Goal: Task Accomplishment & Management: Use online tool/utility

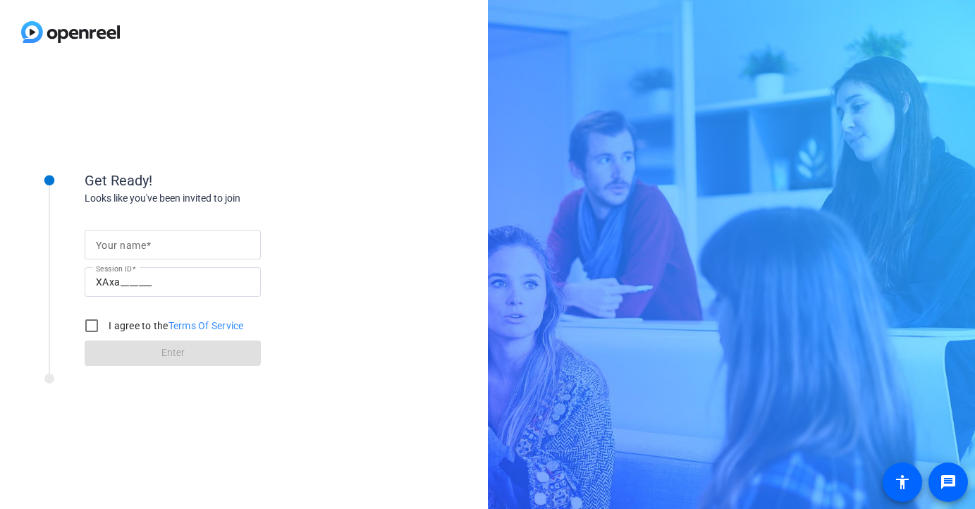
click at [185, 241] on input "Your name" at bounding box center [173, 244] width 154 height 17
type input "[PERSON_NAME]"
click at [93, 329] on input "I agree to the Terms Of Service" at bounding box center [92, 326] width 28 height 28
checkbox input "true"
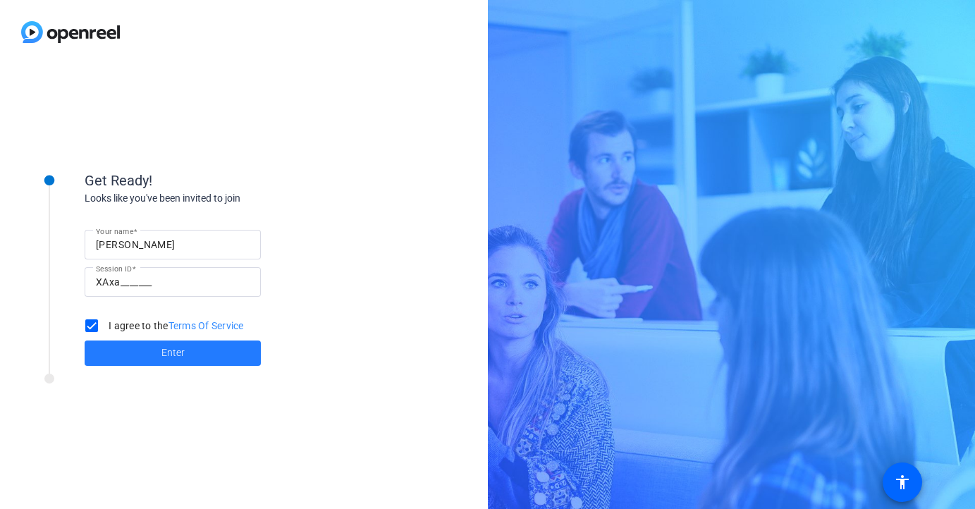
click at [129, 350] on span at bounding box center [173, 353] width 176 height 34
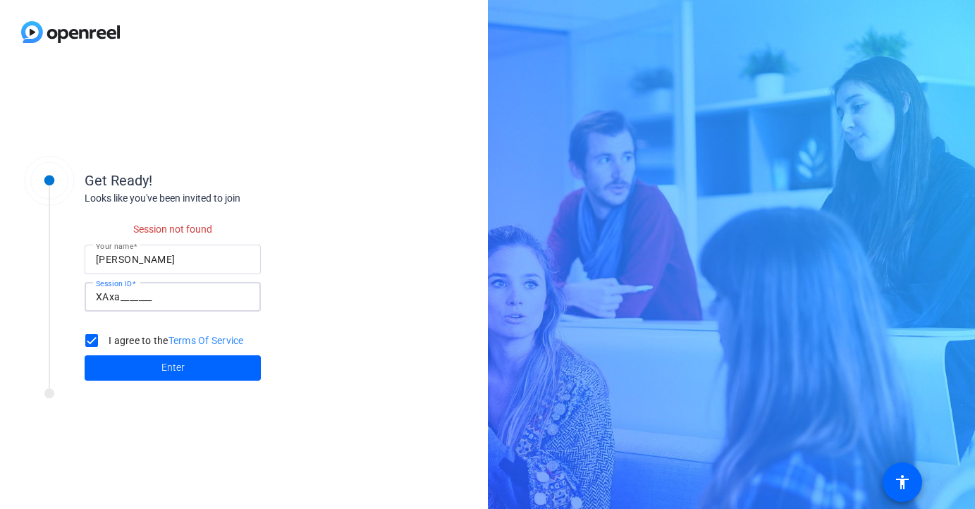
drag, startPoint x: 170, startPoint y: 301, endPoint x: 119, endPoint y: 305, distance: 50.9
click at [119, 305] on input "XAxa_______" at bounding box center [173, 296] width 154 height 17
click at [181, 298] on input "XAxa_______" at bounding box center [173, 296] width 154 height 17
drag, startPoint x: 160, startPoint y: 297, endPoint x: 134, endPoint y: 297, distance: 26.1
click at [134, 297] on input "XAxa_______" at bounding box center [173, 296] width 154 height 17
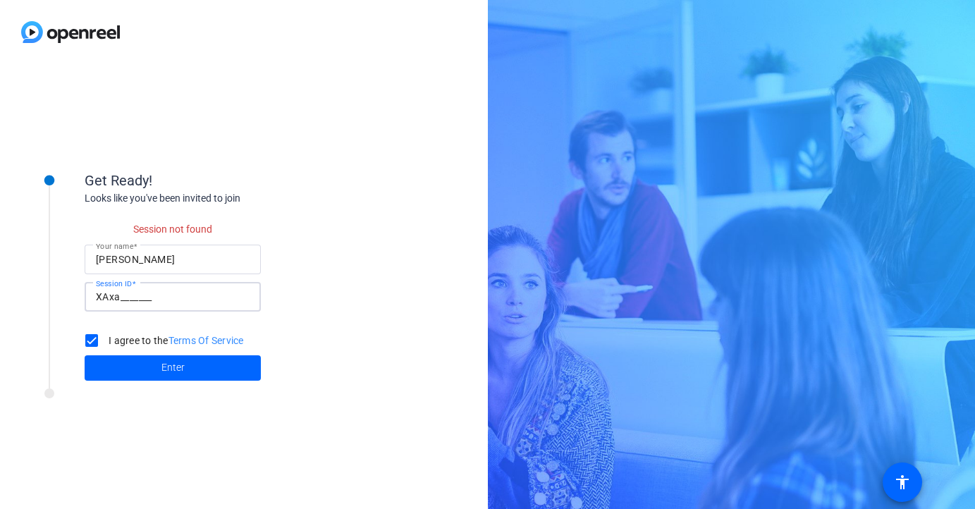
drag, startPoint x: 97, startPoint y: 298, endPoint x: 213, endPoint y: 304, distance: 116.5
click at [213, 304] on input "XAxa_______" at bounding box center [173, 296] width 154 height 17
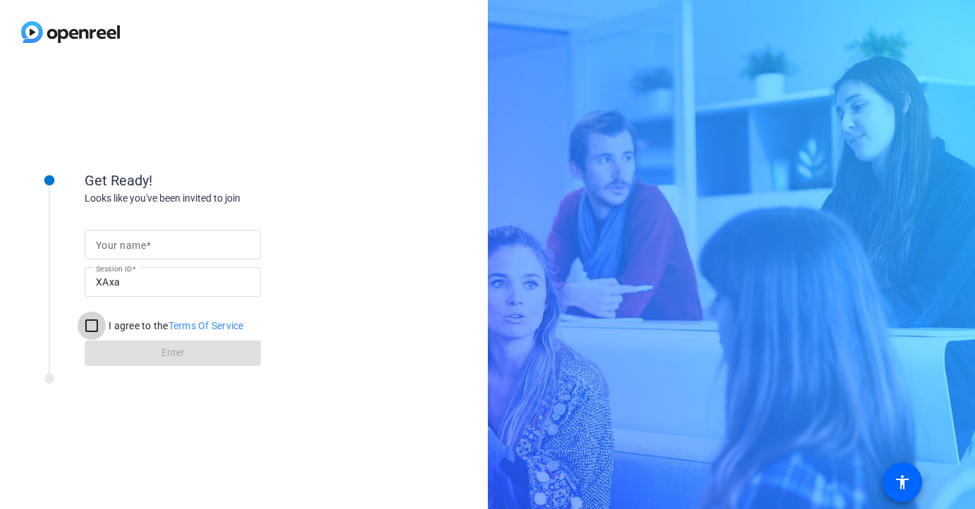
click at [92, 326] on input "I agree to the Terms Of Service" at bounding box center [92, 326] width 28 height 28
checkbox input "true"
click at [154, 248] on input "Your name" at bounding box center [173, 244] width 154 height 17
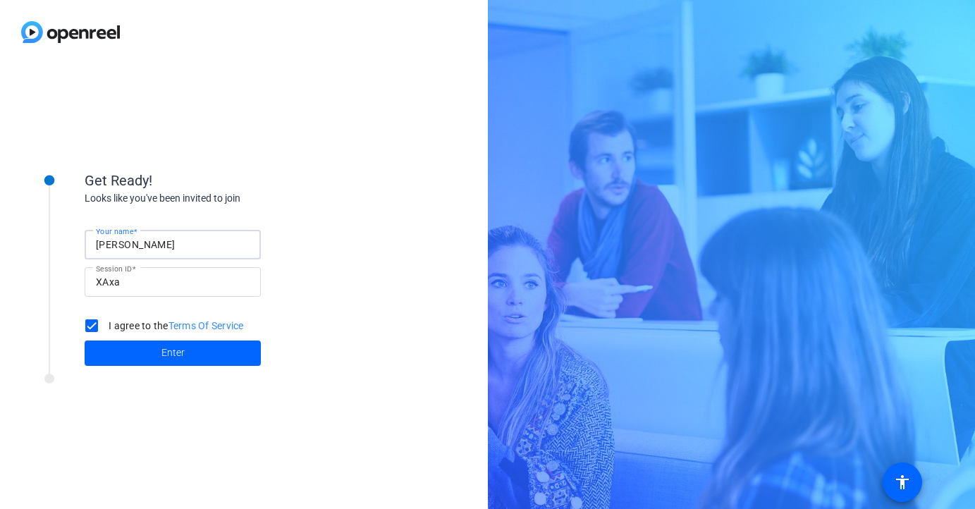
type input "[PERSON_NAME]"
drag, startPoint x: 354, startPoint y: 278, endPoint x: 332, endPoint y: 284, distance: 22.8
click at [354, 279] on div "Your name Paul Ermlich Session ID XAxa I agree to the Terms Of Service Enter" at bounding box center [226, 286] width 282 height 160
click at [207, 356] on span at bounding box center [173, 353] width 176 height 34
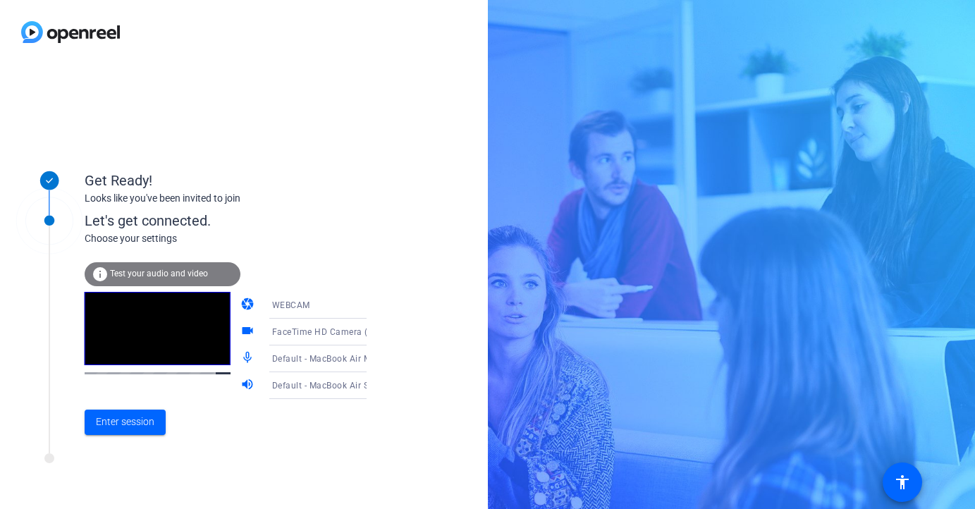
click at [372, 303] on icon at bounding box center [380, 305] width 17 height 17
click at [365, 270] on div at bounding box center [487, 254] width 975 height 509
click at [137, 422] on span "Enter session" at bounding box center [125, 422] width 59 height 15
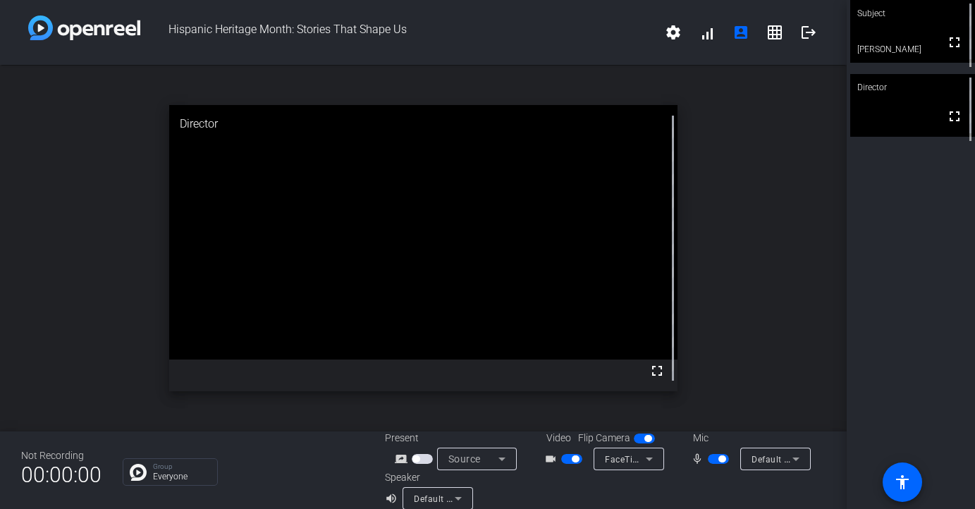
scroll to position [16, 0]
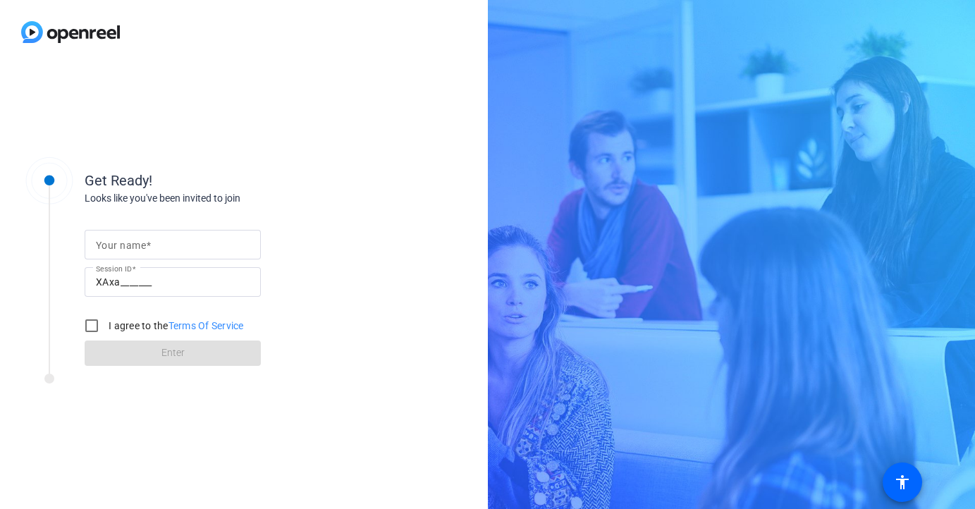
click at [176, 284] on input "XAxa_______" at bounding box center [173, 282] width 154 height 17
click at [171, 240] on input "Your name" at bounding box center [173, 244] width 154 height 17
type input "[PERSON_NAME]"
click at [93, 326] on input "I agree to the Terms Of Service" at bounding box center [92, 326] width 28 height 28
checkbox input "true"
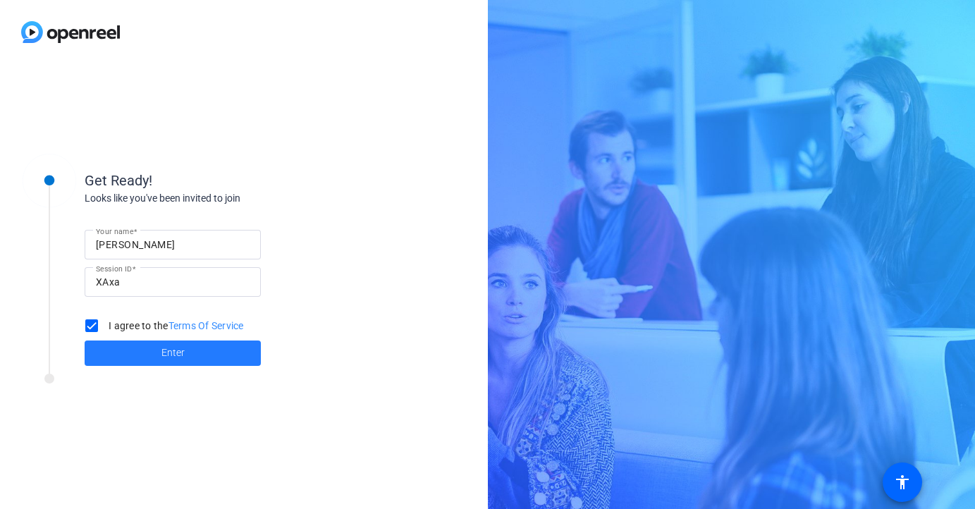
click at [155, 360] on span at bounding box center [173, 353] width 176 height 34
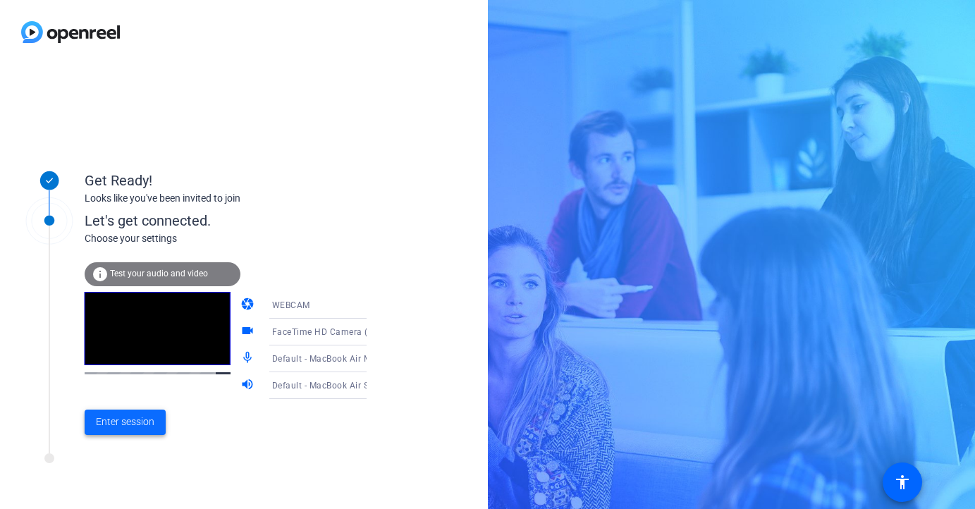
click at [132, 418] on span "Enter session" at bounding box center [125, 422] width 59 height 15
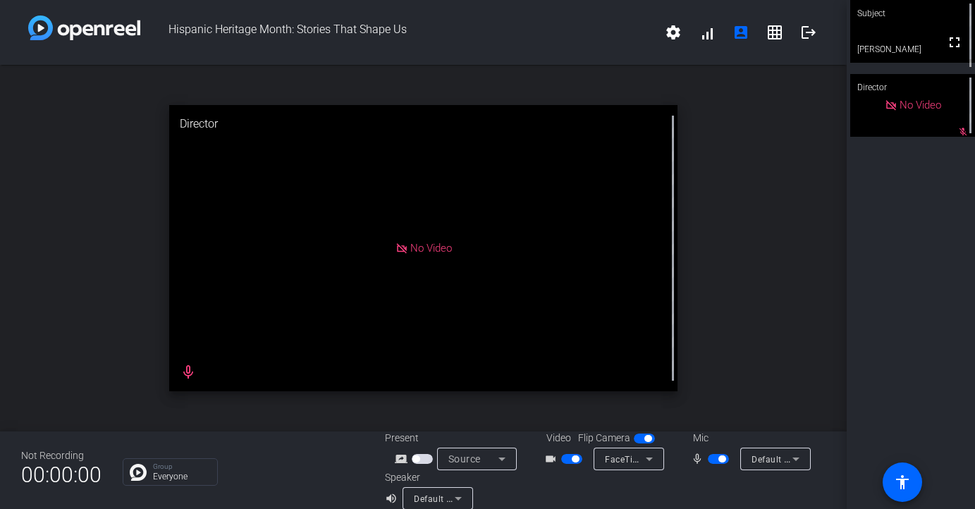
click at [645, 462] on icon at bounding box center [649, 459] width 17 height 17
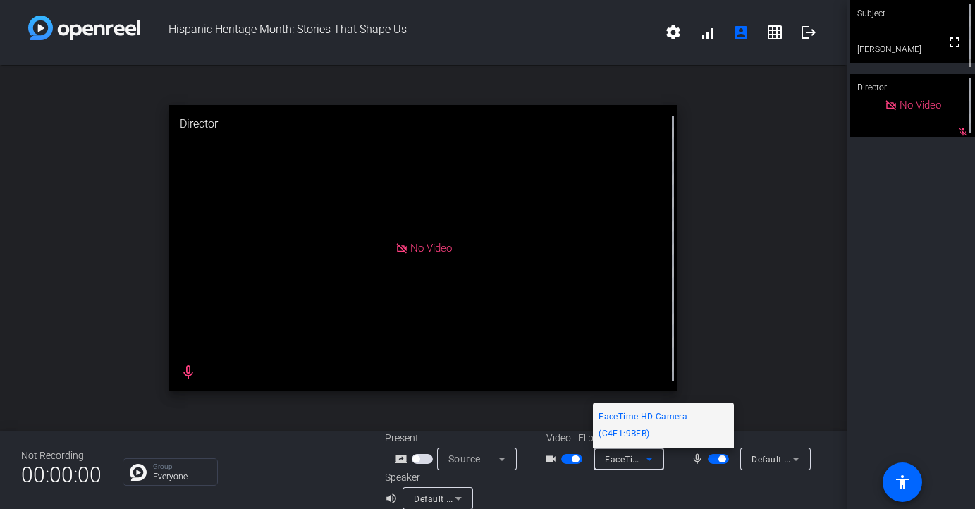
click at [586, 484] on div at bounding box center [487, 254] width 975 height 509
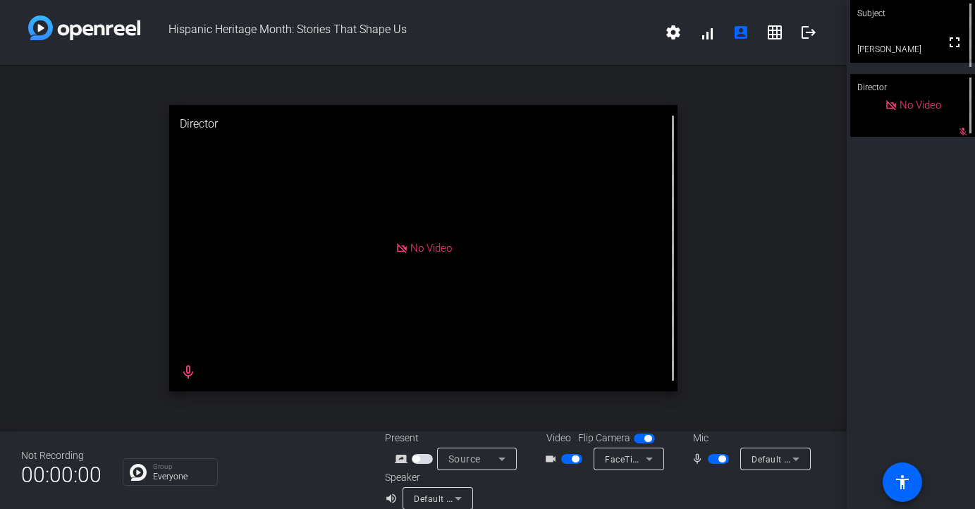
click at [575, 458] on span "button" at bounding box center [575, 459] width 7 height 7
click at [720, 457] on span "button" at bounding box center [722, 459] width 7 height 7
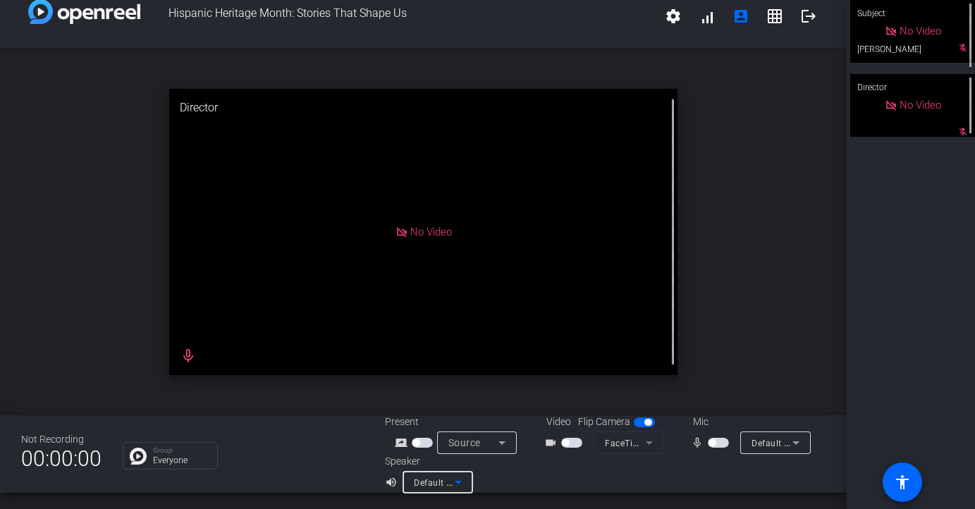
click at [440, 488] on div "Default - MacBook Air Speakers (Built-in)" at bounding box center [434, 483] width 41 height 18
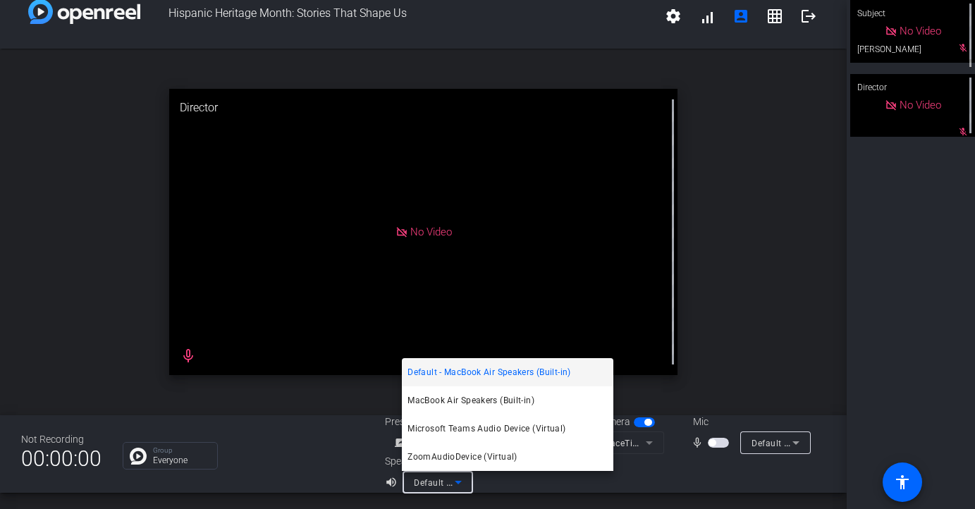
click at [650, 477] on div at bounding box center [487, 254] width 975 height 509
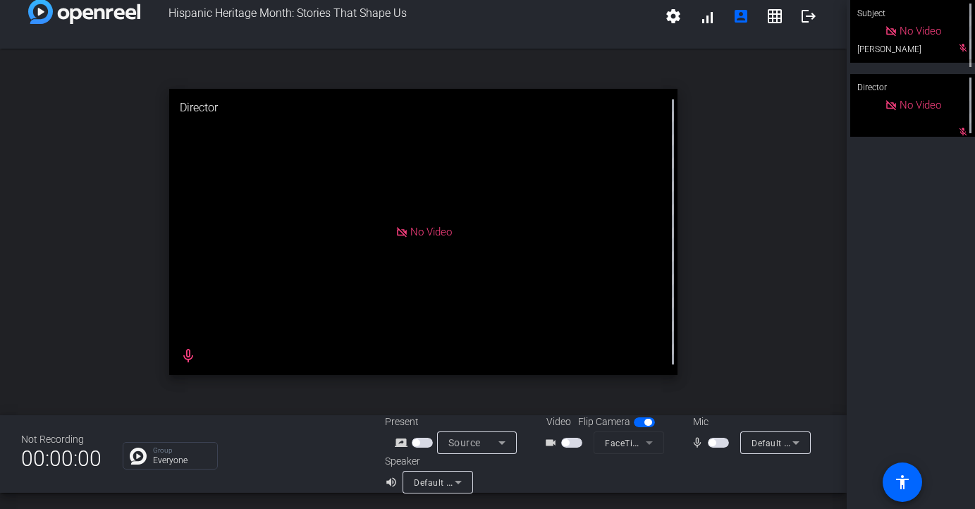
click at [417, 480] on span "Default - MacBook Air Speakers (Built-in)" at bounding box center [497, 482] width 167 height 11
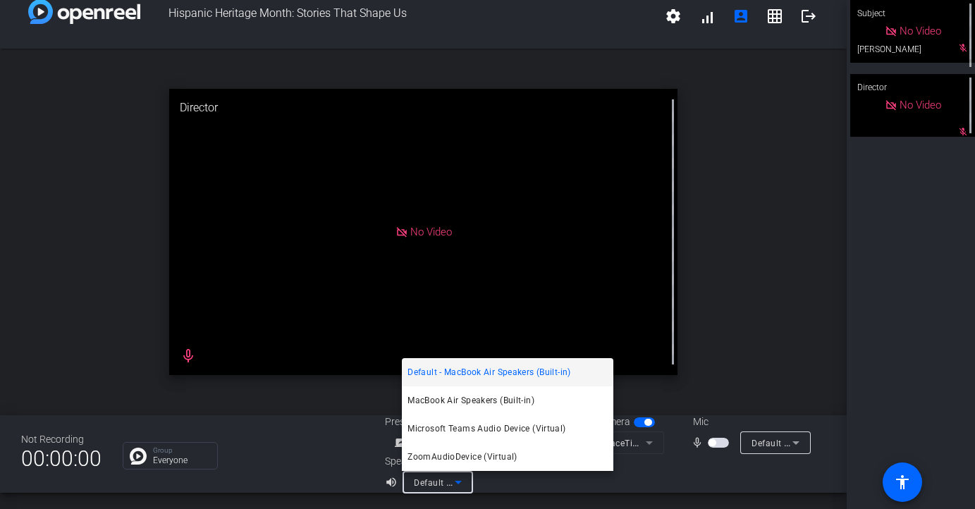
click at [329, 480] on div at bounding box center [487, 254] width 975 height 509
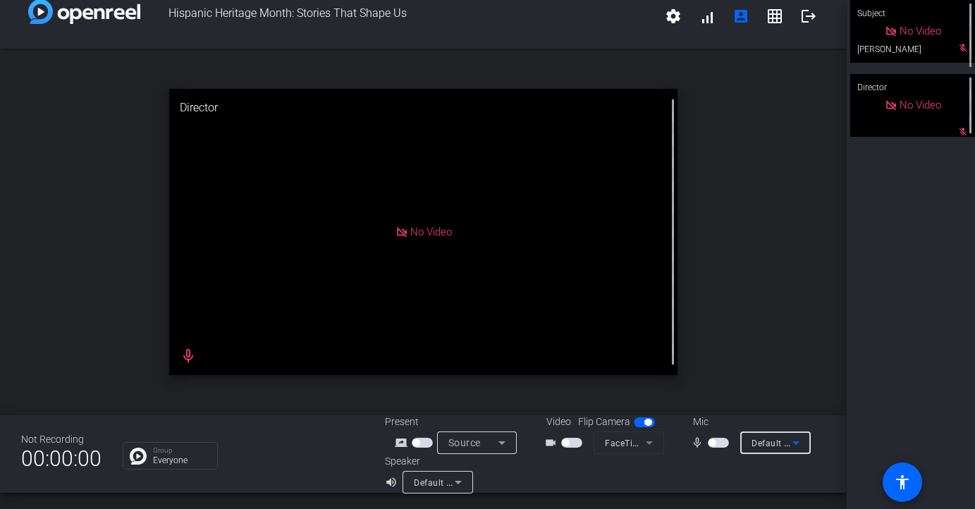
click at [786, 444] on span "Default - AirPods" at bounding box center [787, 442] width 71 height 11
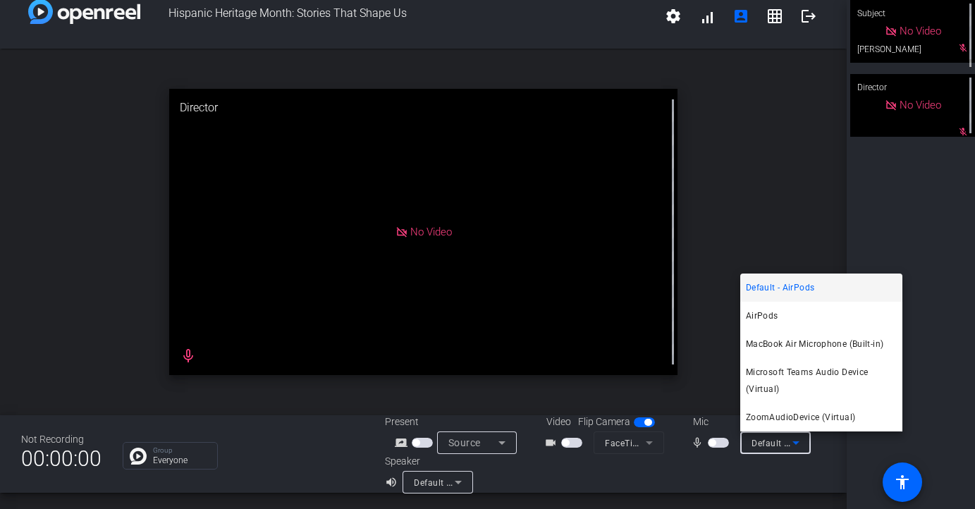
click at [710, 456] on div at bounding box center [487, 254] width 975 height 509
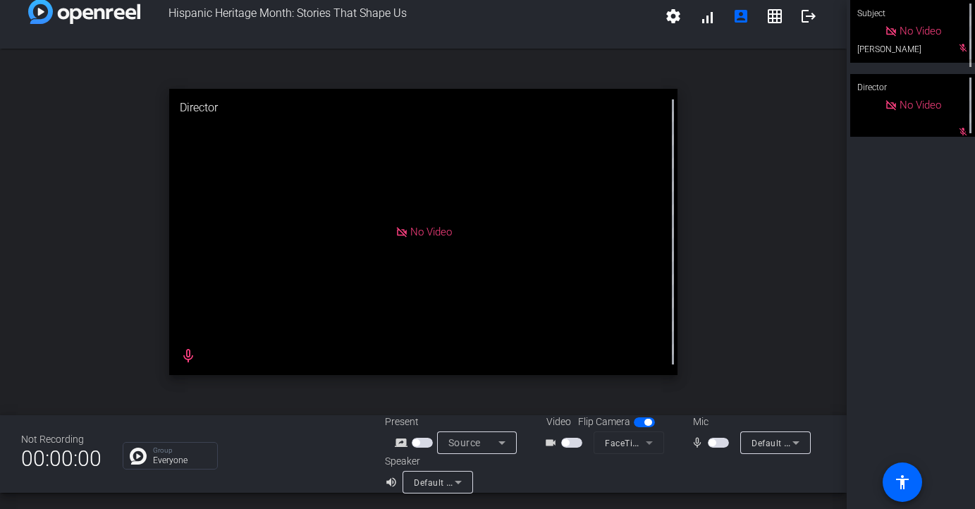
click at [421, 484] on span "Default - AirPods" at bounding box center [449, 482] width 71 height 11
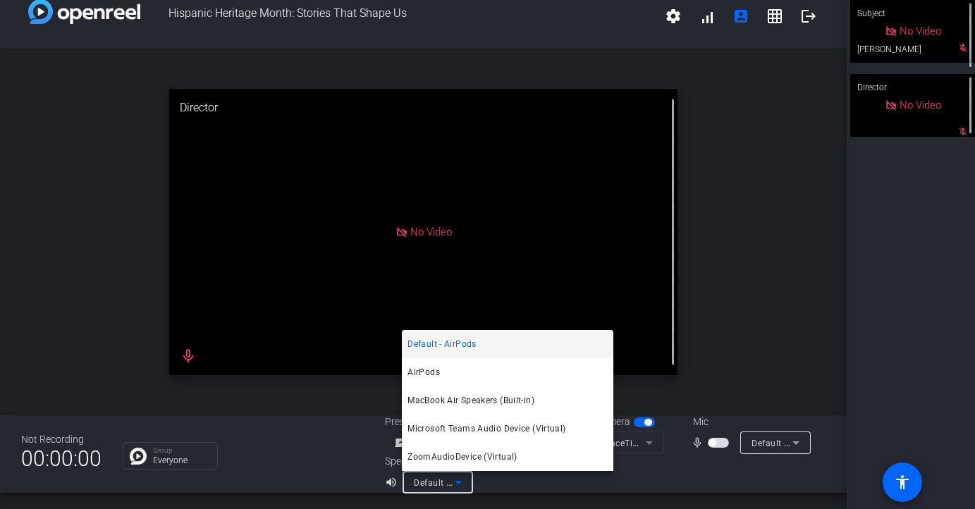
click at [615, 482] on div at bounding box center [487, 254] width 975 height 509
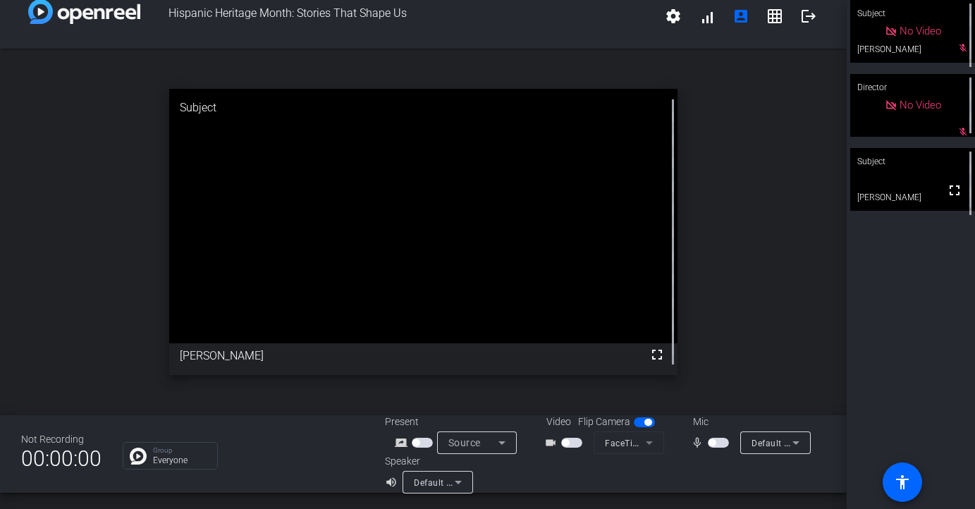
click at [714, 442] on span "button" at bounding box center [712, 442] width 7 height 7
click at [714, 442] on span "button" at bounding box center [718, 443] width 21 height 10
click at [305, 434] on div "Not Recording 00:00:00 Group Everyone Present screen_share_outline Source Video…" at bounding box center [423, 454] width 847 height 78
click at [580, 469] on div "Speaker volume_up Default - AirPods" at bounding box center [495, 473] width 220 height 39
click at [567, 443] on span "button" at bounding box center [565, 442] width 7 height 7
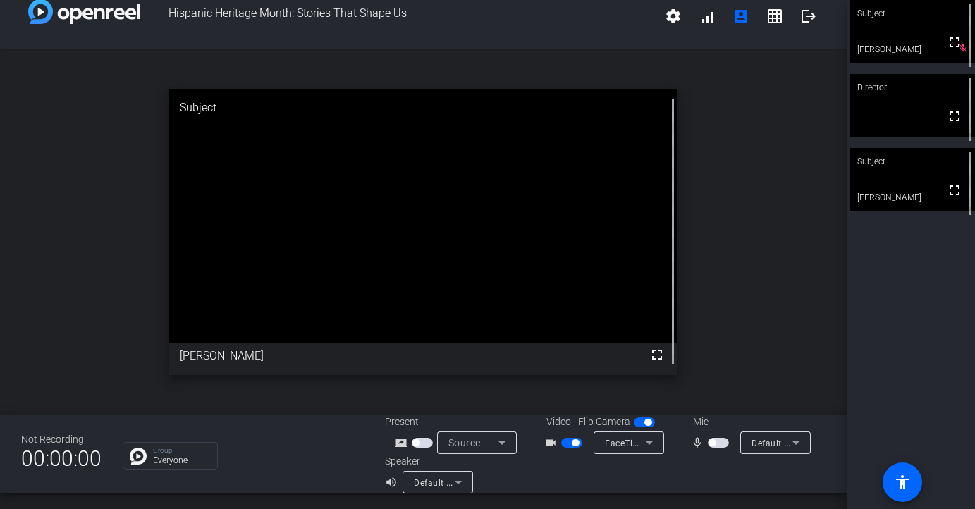
click at [703, 445] on mat-icon "mic_none" at bounding box center [699, 442] width 17 height 17
click at [715, 443] on span "button" at bounding box center [712, 442] width 7 height 7
click at [291, 435] on div "Not Recording 00:00:00 Group Everyone Present screen_share_outline Source Video…" at bounding box center [423, 454] width 847 height 78
click at [312, 430] on div "Not Recording 00:00:00 Group Everyone Present screen_share_outline Source Video…" at bounding box center [423, 454] width 847 height 78
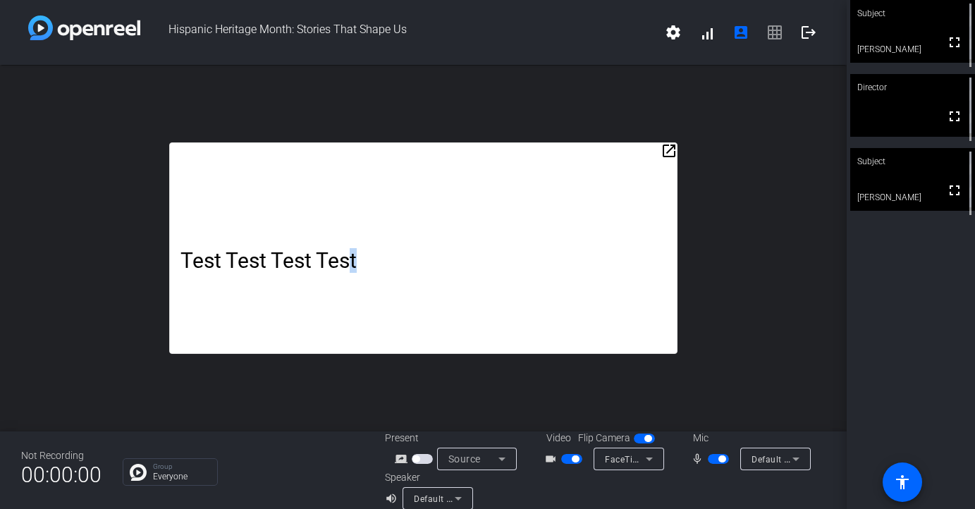
drag, startPoint x: 358, startPoint y: 261, endPoint x: 343, endPoint y: 258, distance: 15.1
click at [349, 260] on p "Test Test Test Test" at bounding box center [424, 260] width 486 height 25
click at [384, 231] on div "Test Test Test Test" at bounding box center [423, 248] width 508 height 212
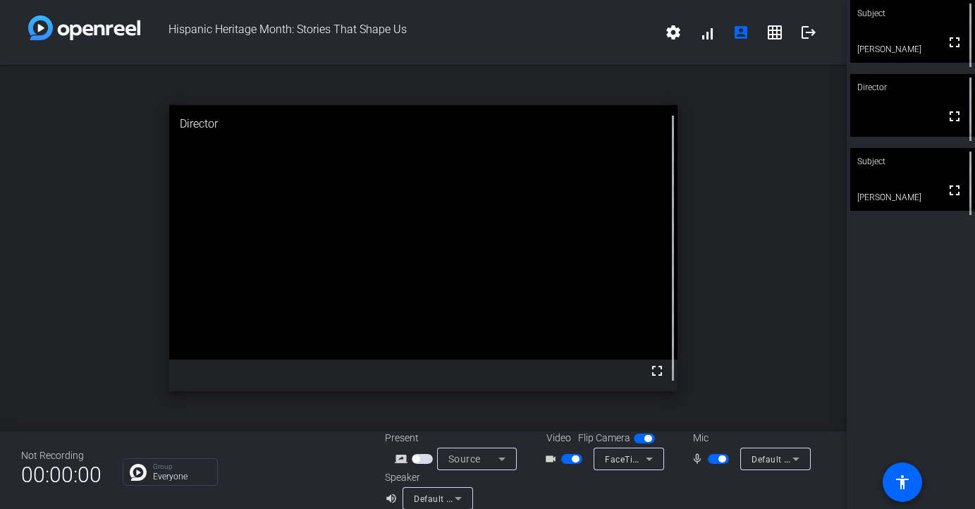
click at [272, 465] on div "Group Everyone" at bounding box center [243, 472] width 241 height 28
click at [255, 447] on div "Not Recording 00:00:00 Group Everyone Present screen_share_outline Source Video…" at bounding box center [423, 471] width 847 height 78
click at [318, 452] on div "Not Recording 00:00:00 Group Everyone Present screen_share_outline Source Video…" at bounding box center [423, 471] width 847 height 78
click at [290, 467] on div "Group Everyone" at bounding box center [243, 472] width 241 height 28
click at [278, 445] on div "Not Recording 00:00:00 Group Everyone Present screen_share_outline Source Video…" at bounding box center [423, 471] width 847 height 78
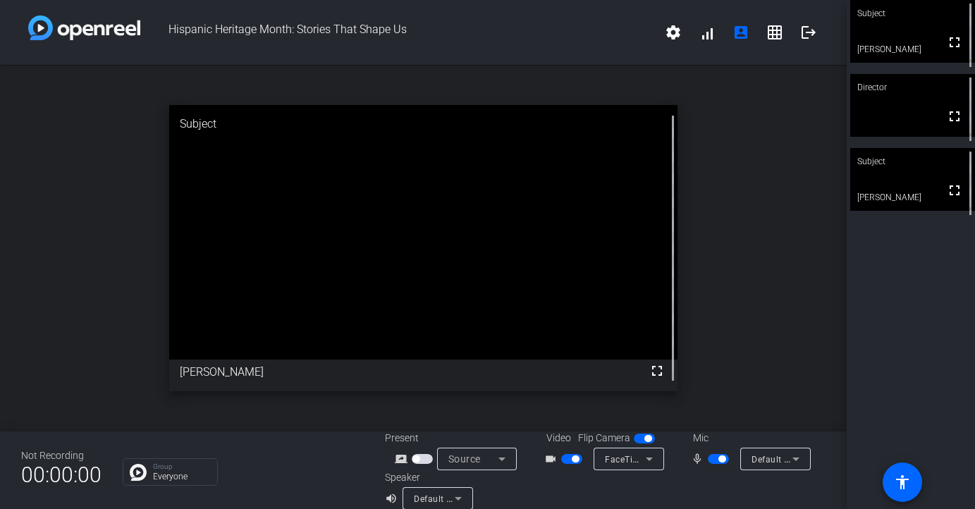
click at [289, 434] on div "Not Recording 00:00:00 Group Everyone Present screen_share_outline Source Video…" at bounding box center [423, 471] width 847 height 78
click at [281, 469] on div "Group Everyone" at bounding box center [243, 472] width 241 height 28
click at [550, 488] on div "Speaker volume_up Default - AirPods" at bounding box center [495, 489] width 220 height 39
click at [304, 462] on div "Group Everyone" at bounding box center [243, 472] width 241 height 28
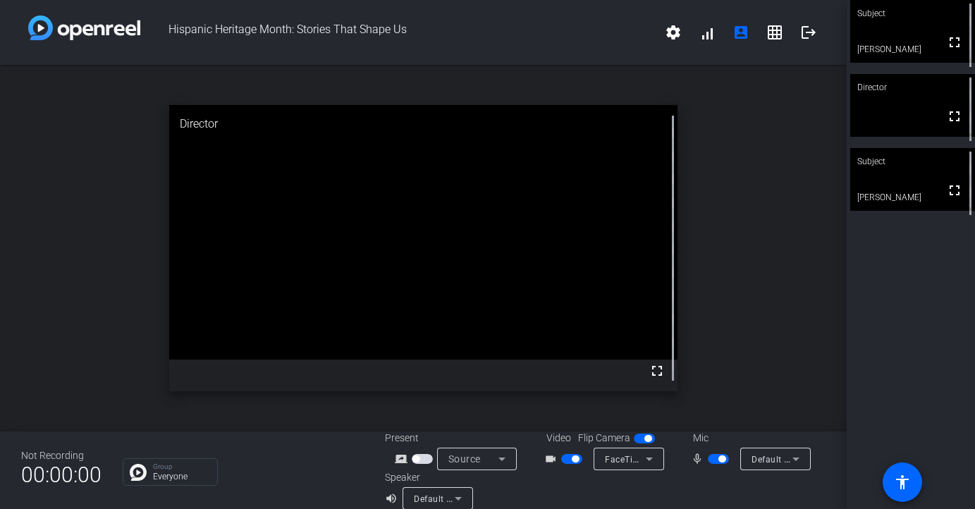
click at [313, 440] on div "Not Recording 00:00:00 Group Everyone Present screen_share_outline Source Video…" at bounding box center [423, 471] width 847 height 78
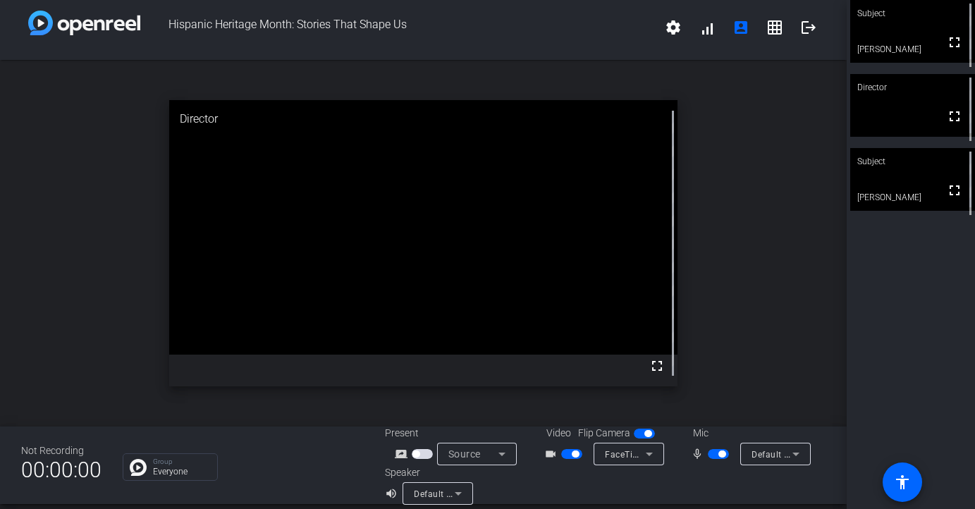
scroll to position [8, 0]
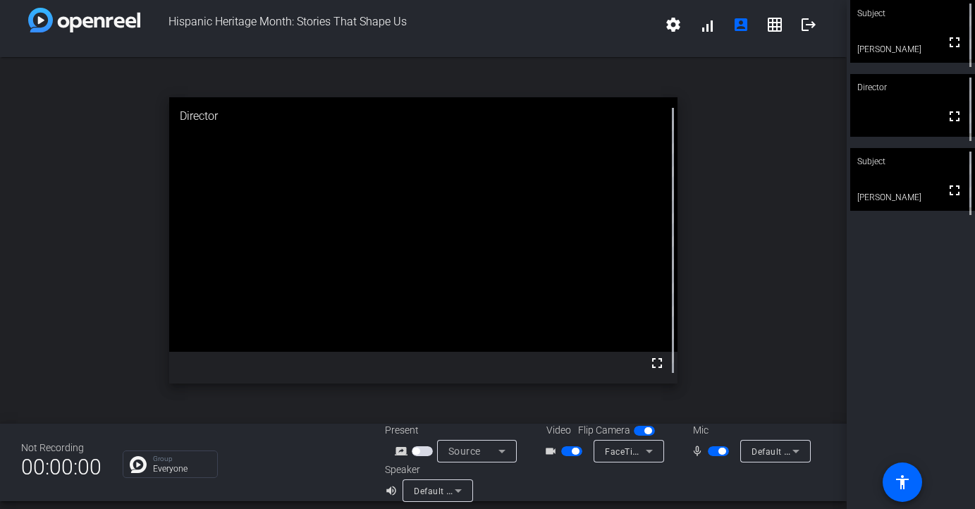
click at [283, 450] on openreel-chat-list "Group Everyone" at bounding box center [243, 462] width 241 height 31
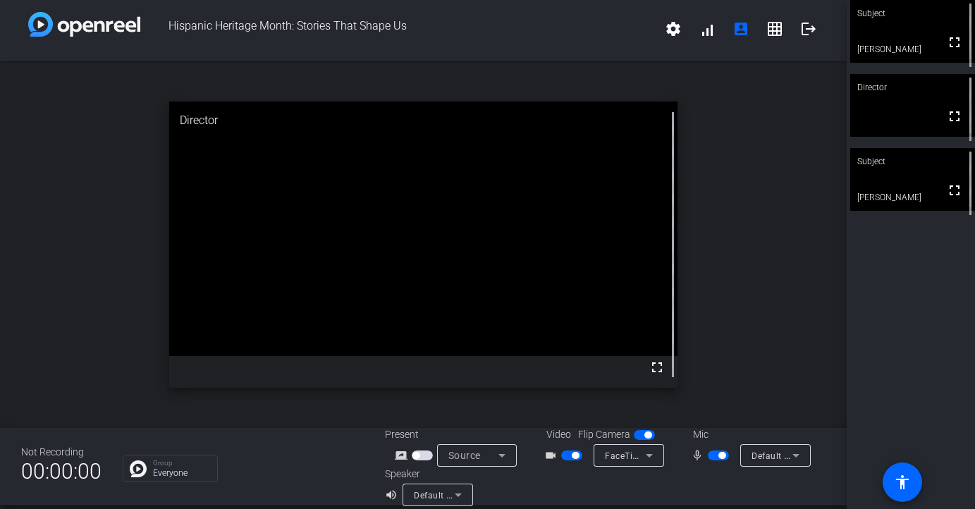
click at [551, 492] on div "Speaker volume_up Default - AirPods" at bounding box center [495, 486] width 220 height 39
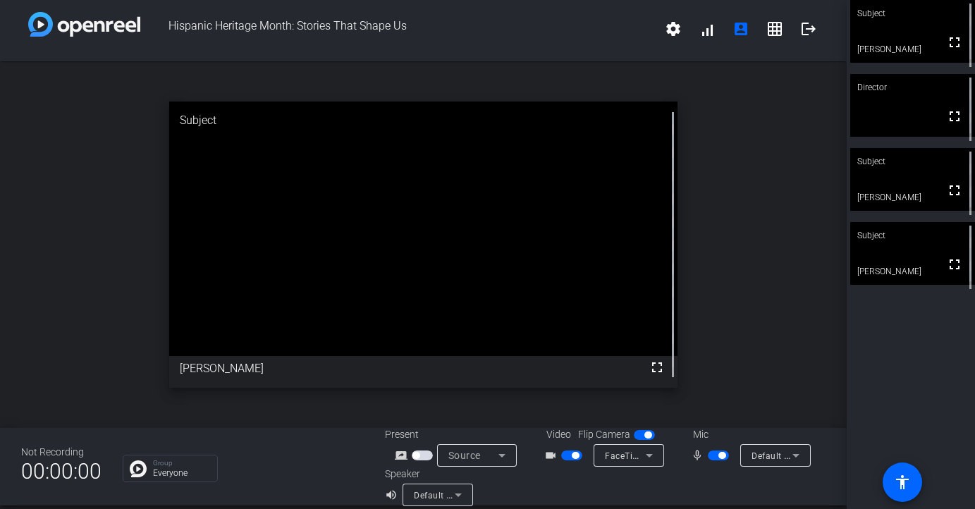
click at [542, 479] on div "Speaker volume_up Default - AirPods" at bounding box center [495, 486] width 220 height 39
click at [549, 486] on div "Speaker volume_up Default - AirPods" at bounding box center [495, 486] width 220 height 39
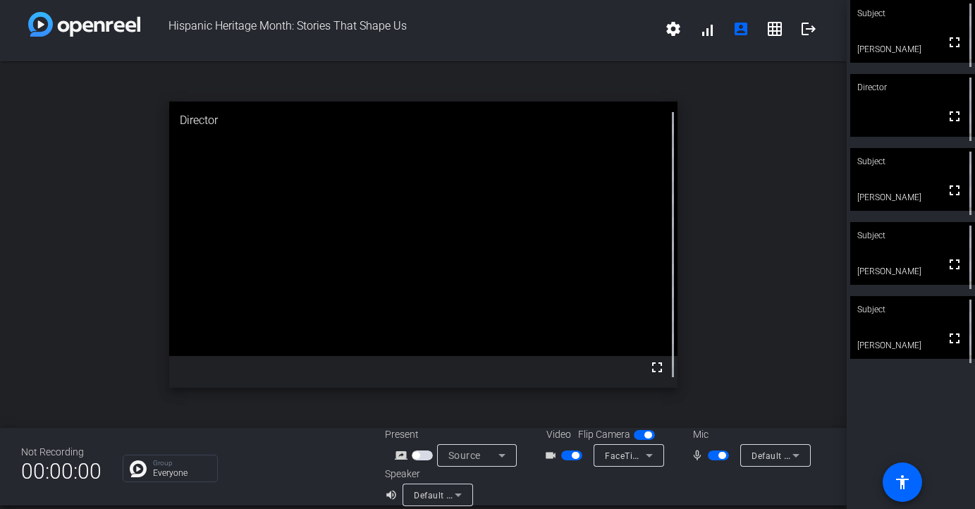
click at [547, 481] on div "Speaker volume_up Default - AirPods" at bounding box center [495, 486] width 220 height 39
click at [545, 485] on div "Speaker volume_up Default - AirPods" at bounding box center [495, 486] width 220 height 39
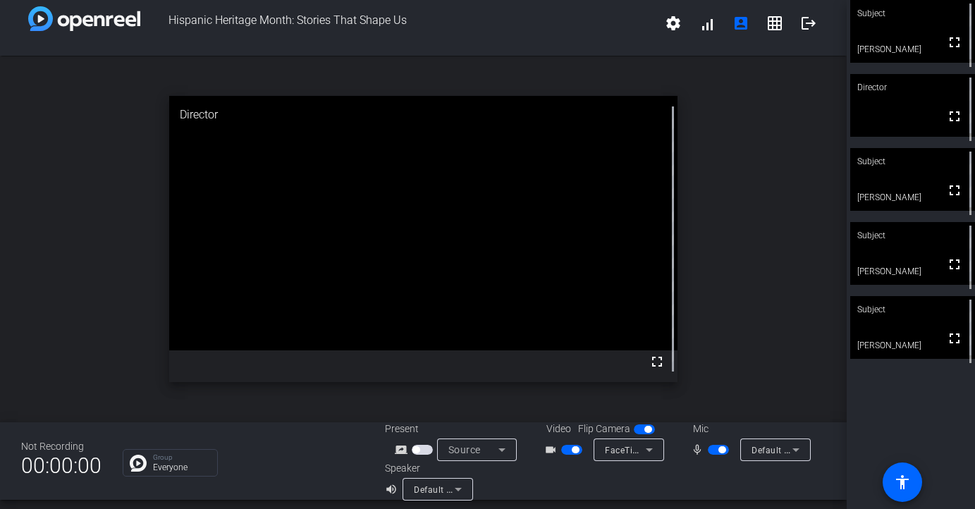
scroll to position [11, 0]
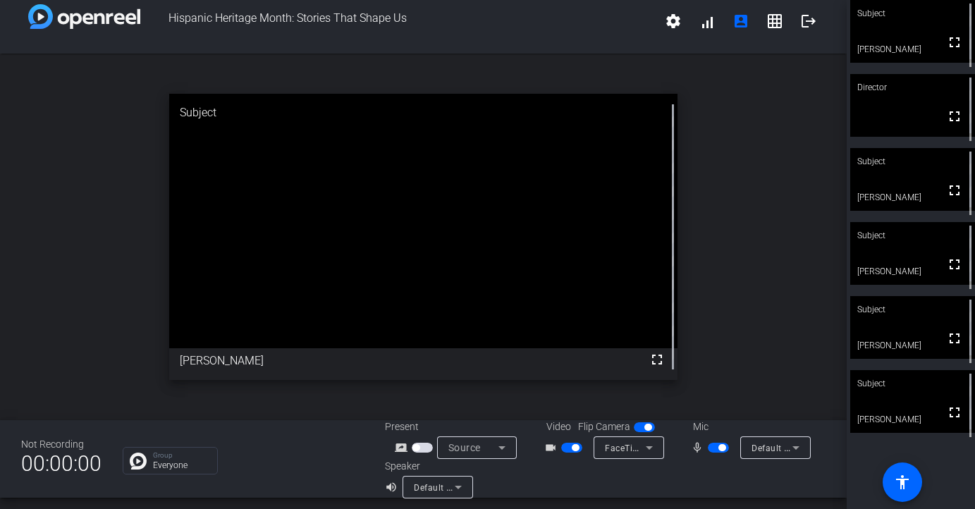
click at [549, 477] on div "Speaker volume_up Default - AirPods" at bounding box center [495, 478] width 220 height 39
click at [557, 484] on div "Speaker volume_up Default - AirPods" at bounding box center [495, 478] width 220 height 39
click at [578, 484] on div "Speaker volume_up Default - AirPods" at bounding box center [495, 478] width 220 height 39
click at [523, 477] on div "Speaker volume_up Default - AirPods" at bounding box center [495, 478] width 220 height 39
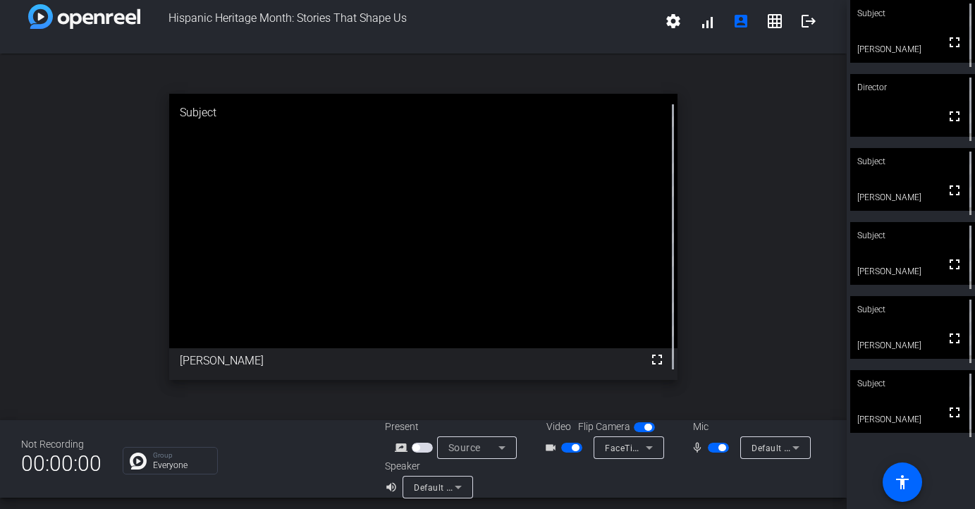
click at [301, 452] on div "Group Everyone" at bounding box center [243, 461] width 241 height 28
click at [279, 446] on openreel-chat-list "Group Everyone" at bounding box center [243, 459] width 241 height 31
click at [721, 447] on span "button" at bounding box center [722, 447] width 7 height 7
click at [714, 448] on span "button" at bounding box center [712, 447] width 7 height 7
click at [714, 448] on span "button" at bounding box center [718, 448] width 21 height 10
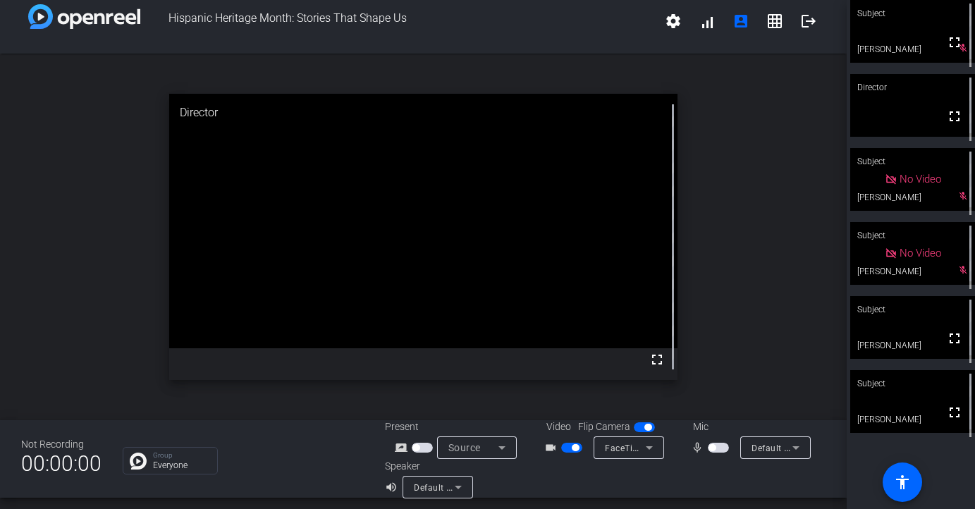
click at [713, 447] on span "button" at bounding box center [712, 447] width 7 height 7
click at [957, 347] on mat-icon "fullscreen" at bounding box center [954, 338] width 17 height 17
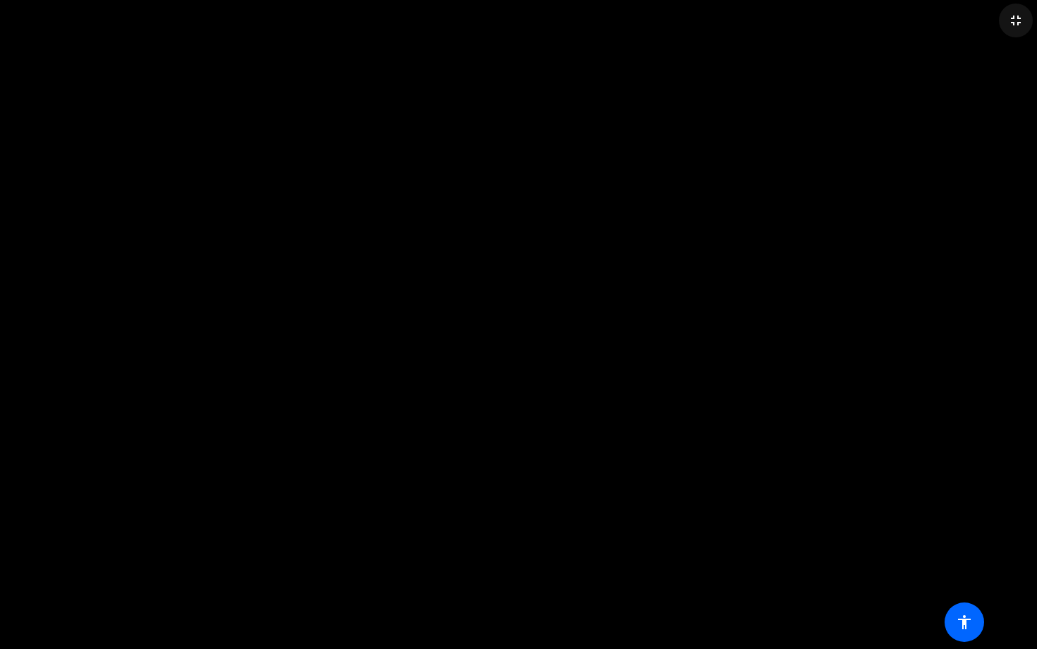
click at [975, 16] on mat-icon "fullscreen_exit" at bounding box center [1015, 20] width 17 height 17
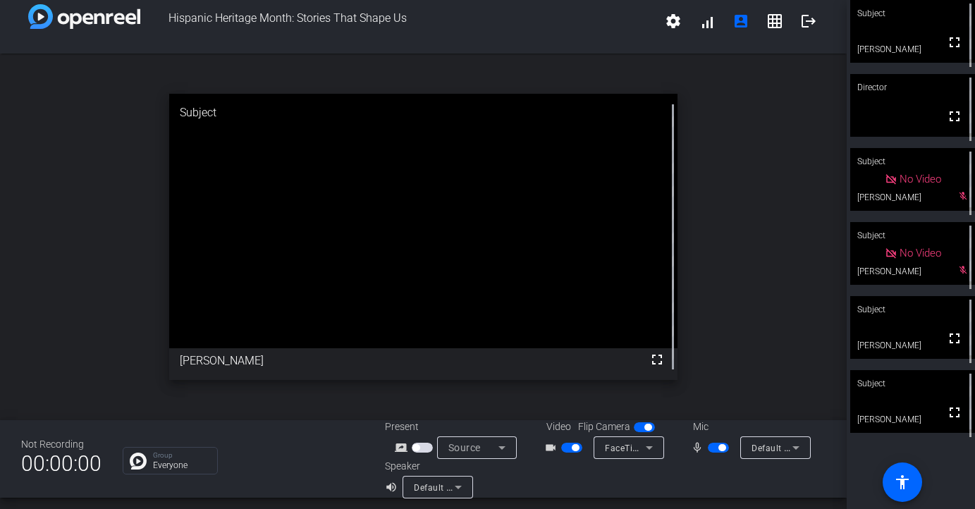
click at [879, 329] on video at bounding box center [912, 327] width 125 height 63
click at [956, 382] on div "Subject" at bounding box center [912, 383] width 125 height 27
click at [576, 448] on span "button" at bounding box center [575, 447] width 7 height 7
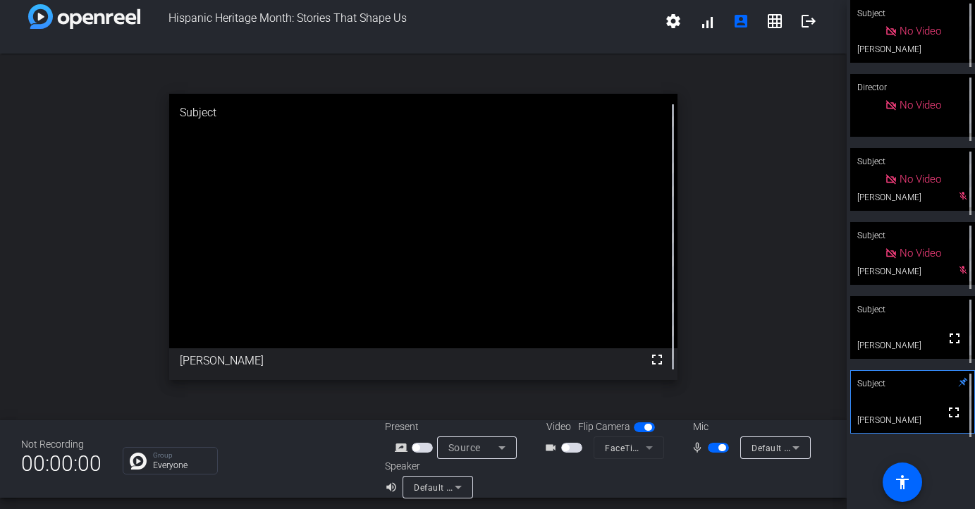
click at [720, 447] on span "button" at bounding box center [722, 447] width 7 height 7
click at [668, 477] on div at bounding box center [716, 478] width 220 height 39
click at [960, 307] on div "Subject" at bounding box center [912, 309] width 125 height 27
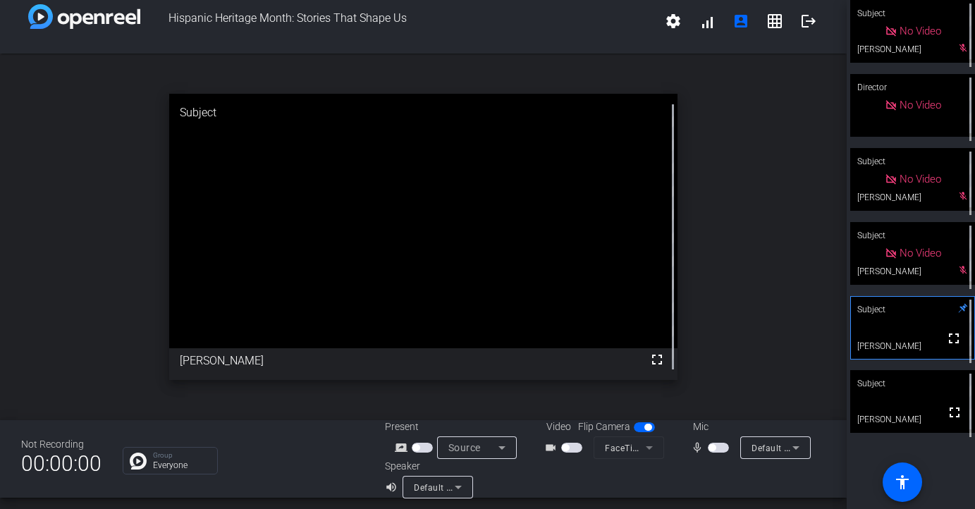
click at [714, 449] on span "button" at bounding box center [712, 447] width 7 height 7
click at [722, 451] on span "button" at bounding box center [722, 447] width 7 height 7
click at [714, 449] on span "button" at bounding box center [712, 447] width 7 height 7
click at [719, 449] on span "button" at bounding box center [722, 447] width 7 height 7
click at [710, 444] on span "button" at bounding box center [712, 447] width 7 height 7
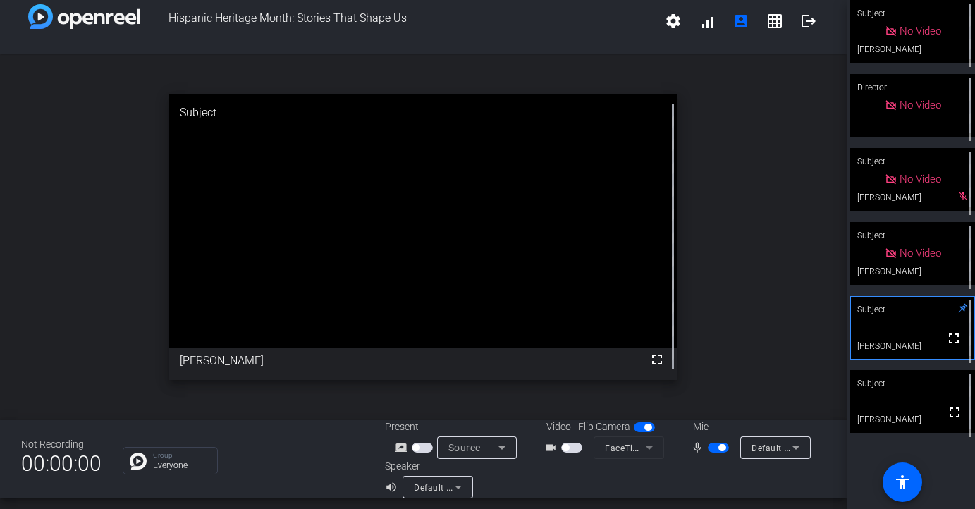
click at [710, 444] on span "button" at bounding box center [718, 448] width 21 height 10
click at [700, 472] on div at bounding box center [716, 478] width 220 height 39
click at [681, 481] on div at bounding box center [716, 478] width 220 height 39
click at [301, 453] on div "Group Everyone" at bounding box center [243, 461] width 241 height 28
click at [709, 480] on div at bounding box center [716, 478] width 220 height 39
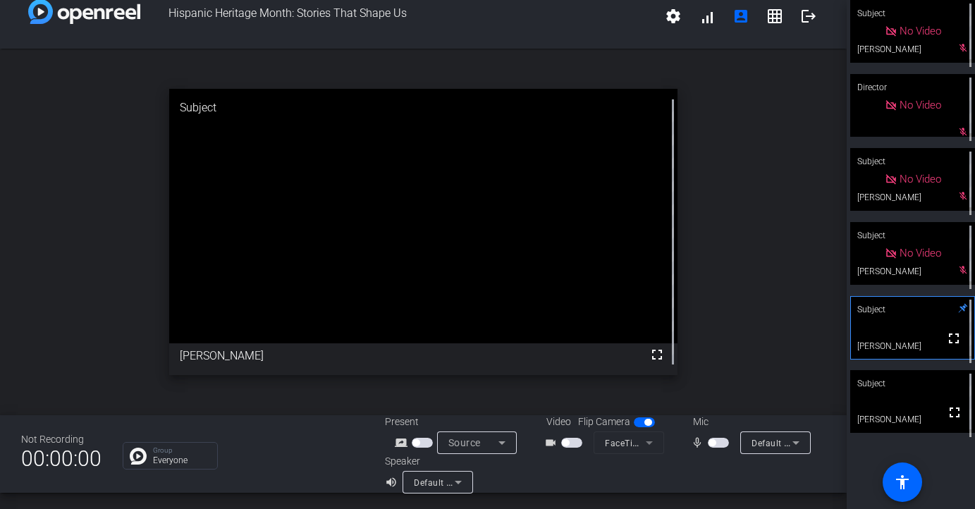
scroll to position [0, 0]
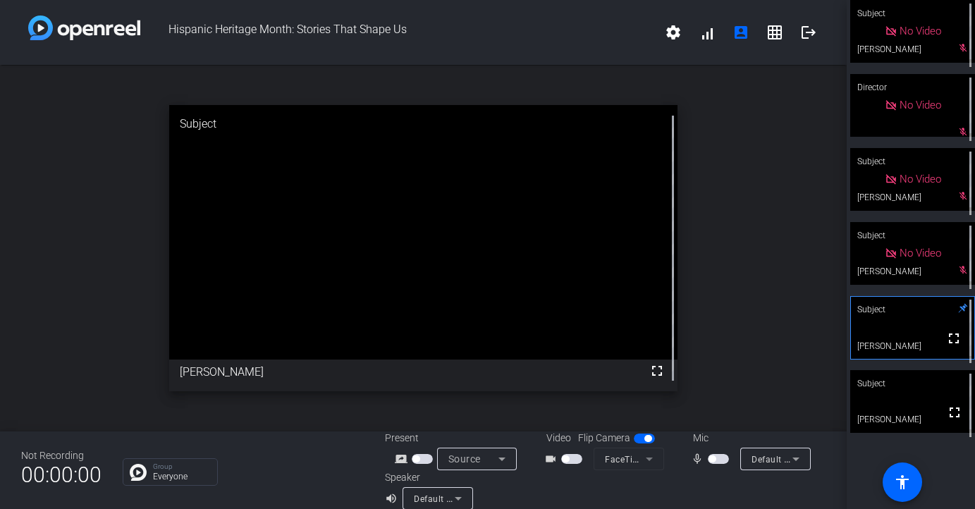
click at [662, 484] on div at bounding box center [629, 478] width 71 height 16
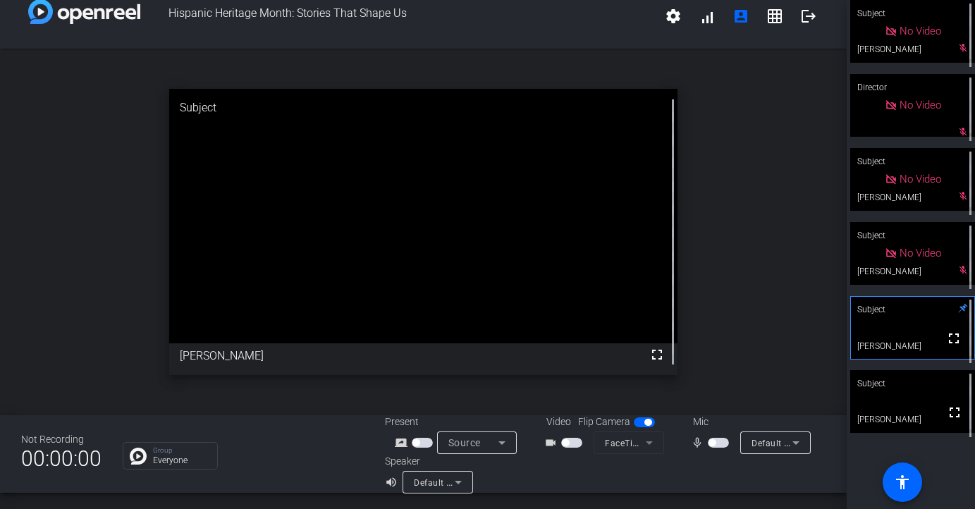
click at [599, 461] on div at bounding box center [629, 462] width 71 height 16
click at [724, 472] on div at bounding box center [716, 473] width 220 height 39
click at [705, 461] on div at bounding box center [716, 473] width 220 height 39
click at [578, 480] on div "Speaker volume_up Default - AirPods" at bounding box center [495, 473] width 220 height 39
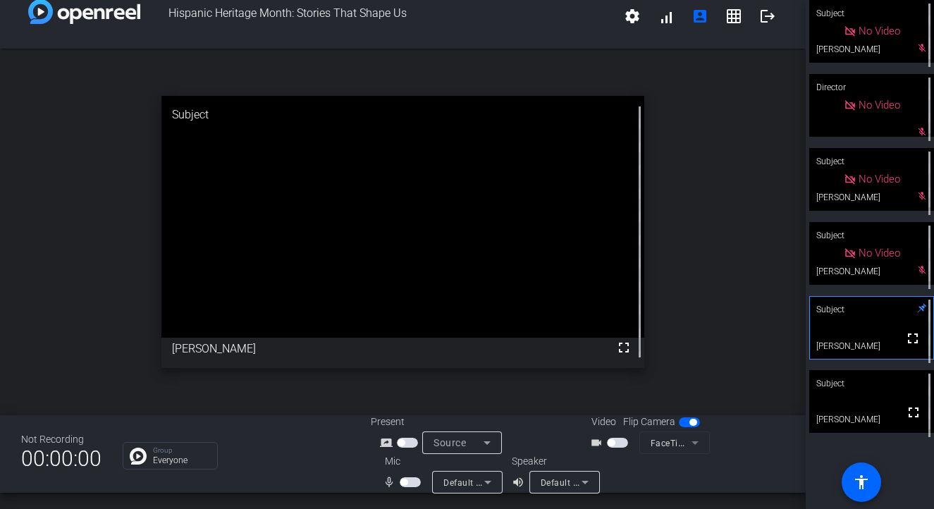
click at [281, 441] on openreel-chat-list "Group Everyone" at bounding box center [236, 454] width 227 height 31
click at [748, 441] on div "Video Flip Camera videocam_outline FaceTime HD Camera (C4E1:9BFB)" at bounding box center [681, 434] width 207 height 39
click at [666, 475] on div at bounding box center [716, 473] width 137 height 39
click at [667, 477] on div at bounding box center [716, 473] width 137 height 39
click at [405, 484] on span "button" at bounding box center [404, 482] width 7 height 7
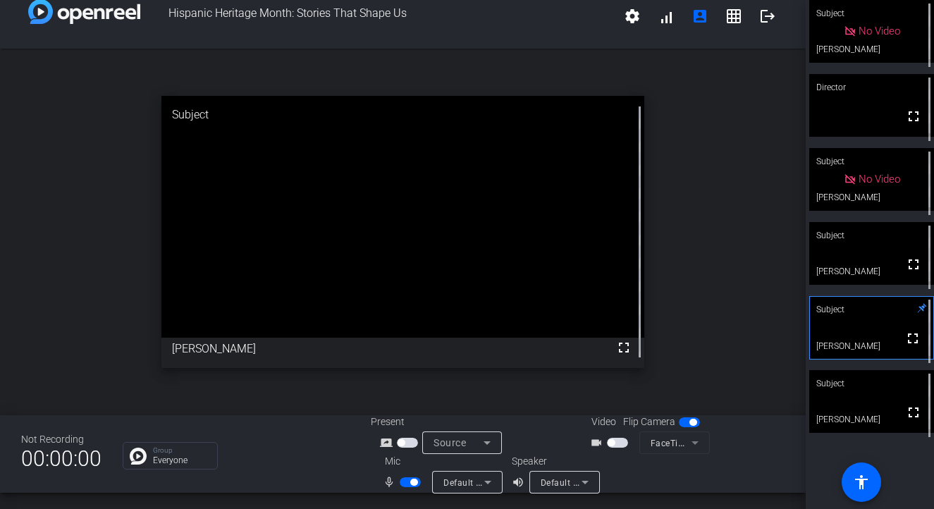
click at [614, 441] on span "button" at bounding box center [611, 442] width 7 height 7
click at [657, 470] on div at bounding box center [716, 473] width 137 height 39
click at [264, 480] on div "Not Recording 00:00:00 Group Everyone Present screen_share_outline Source Video…" at bounding box center [403, 454] width 806 height 78
click at [269, 455] on div "Group Everyone" at bounding box center [236, 456] width 227 height 28
click at [620, 442] on span "button" at bounding box center [621, 442] width 7 height 7
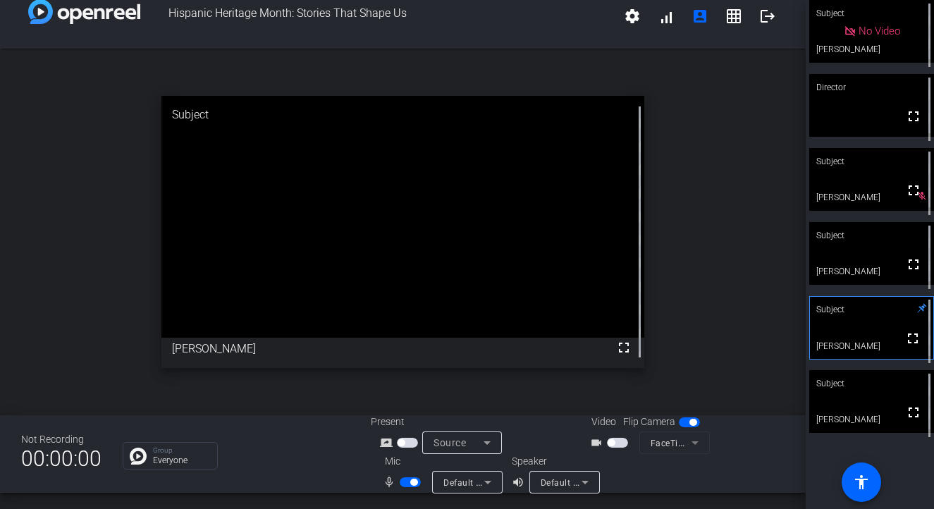
click at [611, 442] on span "button" at bounding box center [611, 442] width 7 height 7
click at [414, 482] on span "button" at bounding box center [413, 482] width 7 height 7
click at [312, 452] on div "Group Everyone" at bounding box center [236, 456] width 227 height 28
click at [407, 480] on span "button" at bounding box center [404, 482] width 7 height 7
click at [414, 482] on span "button" at bounding box center [413, 482] width 7 height 7
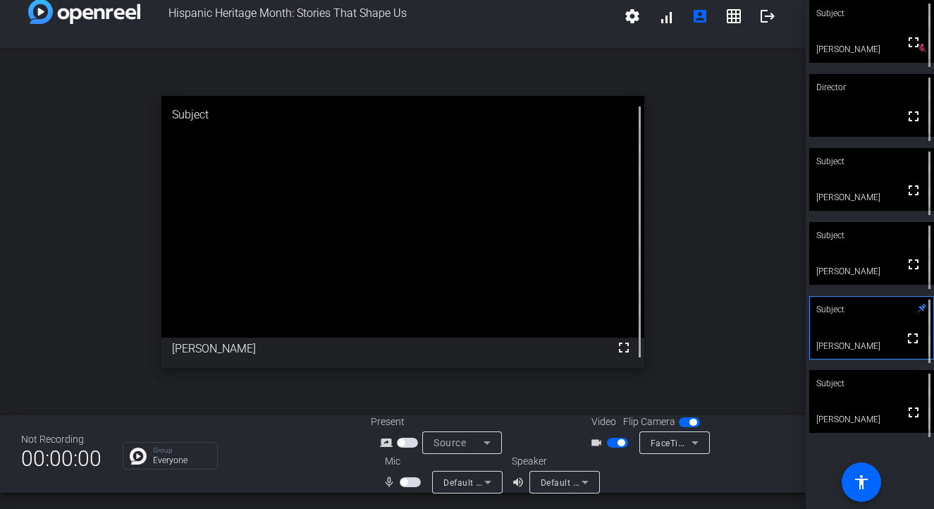
click at [405, 483] on span "button" at bounding box center [404, 482] width 7 height 7
click at [410, 483] on span "button" at bounding box center [413, 482] width 7 height 7
